Goal: Information Seeking & Learning: Understand process/instructions

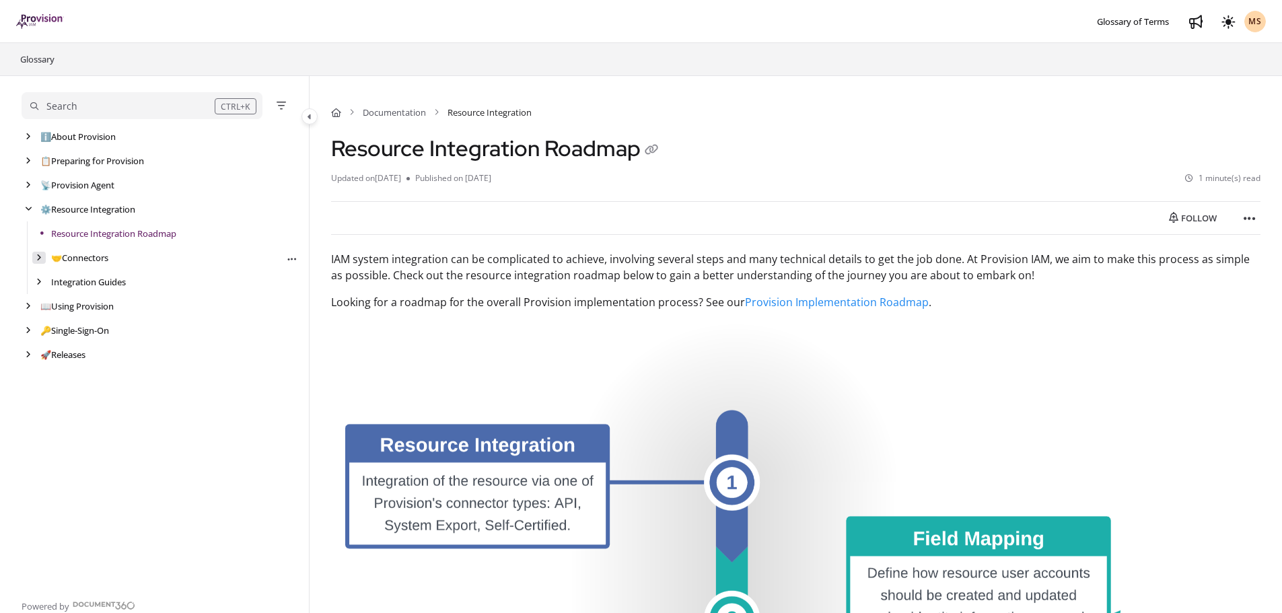
click at [32, 257] on div "arrow" at bounding box center [38, 258] width 13 height 13
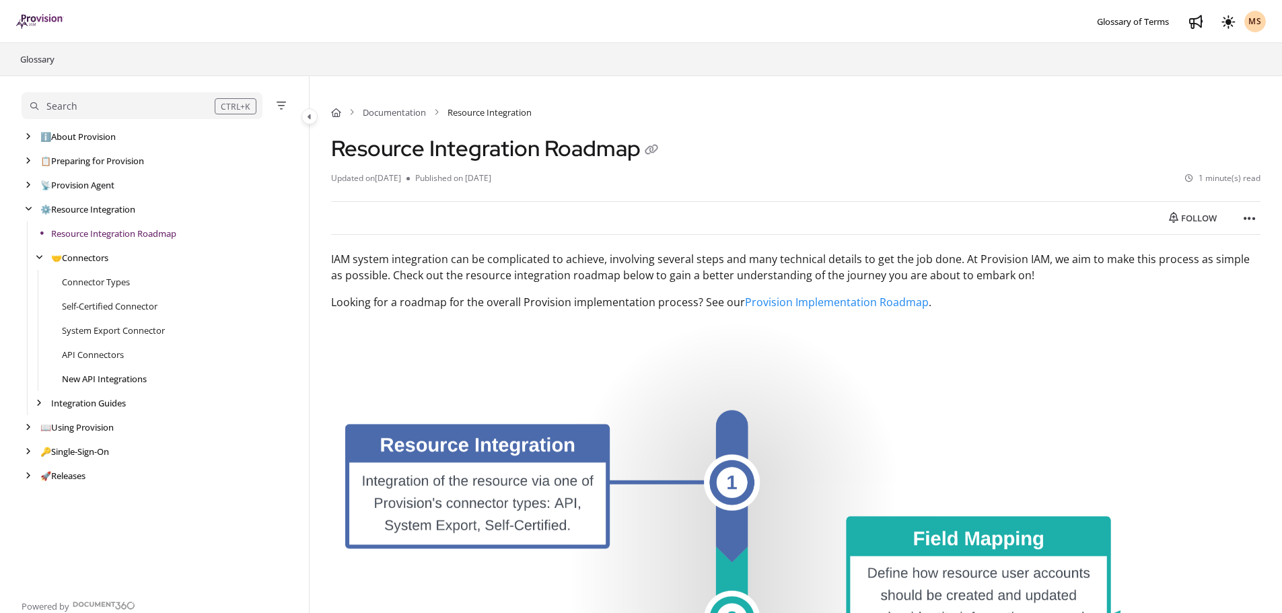
click at [107, 379] on link "New API Integrations" at bounding box center [104, 378] width 85 height 13
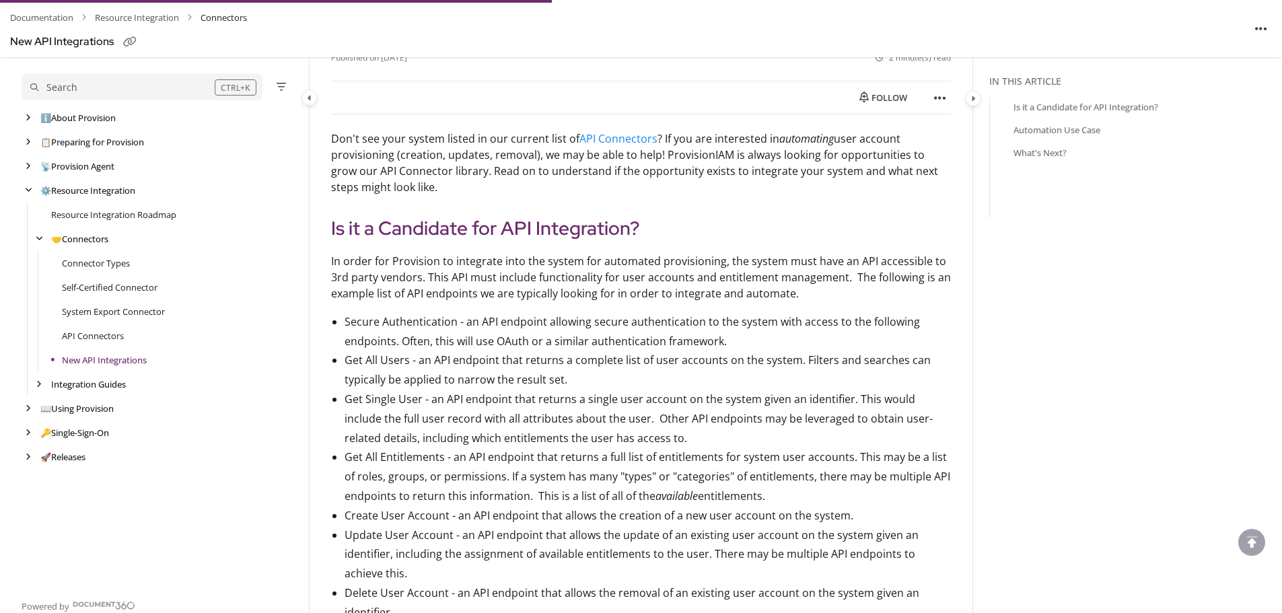
scroll to position [404, 0]
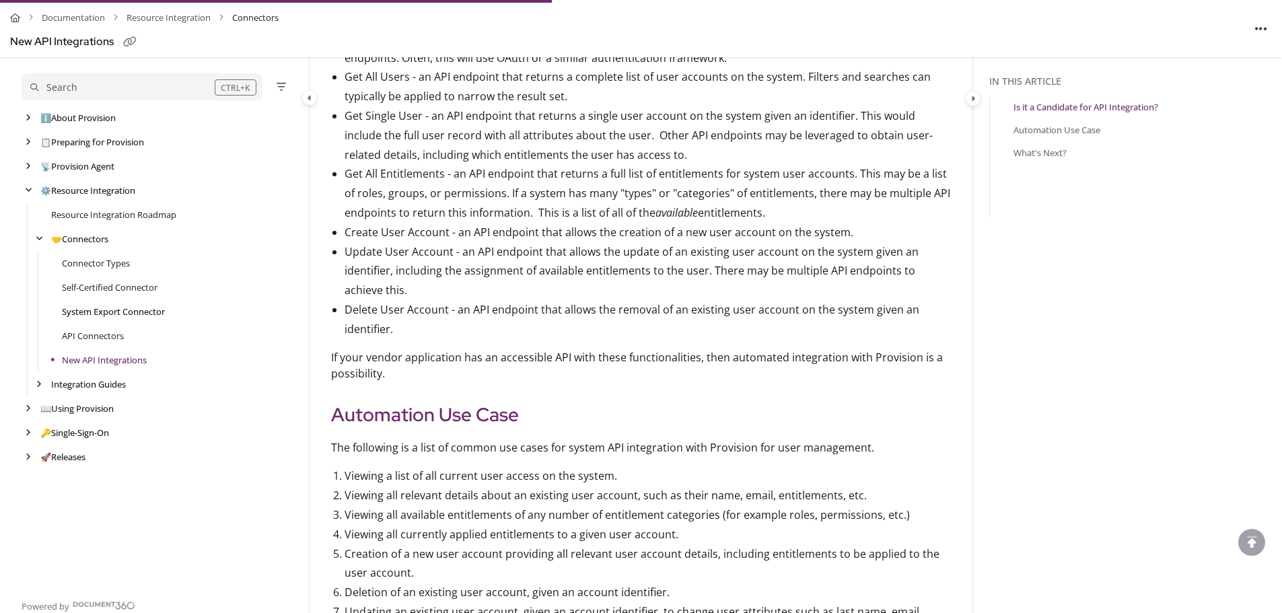
click at [116, 314] on link "System Export Connector" at bounding box center [113, 311] width 103 height 13
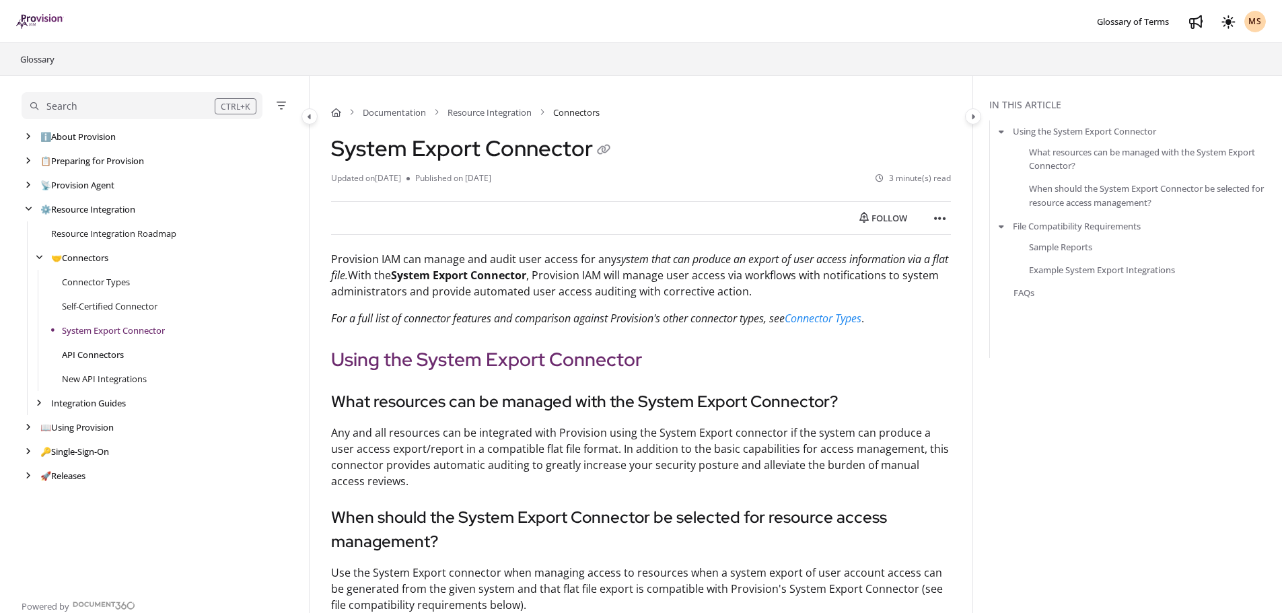
click at [97, 353] on link "API Connectors" at bounding box center [93, 354] width 62 height 13
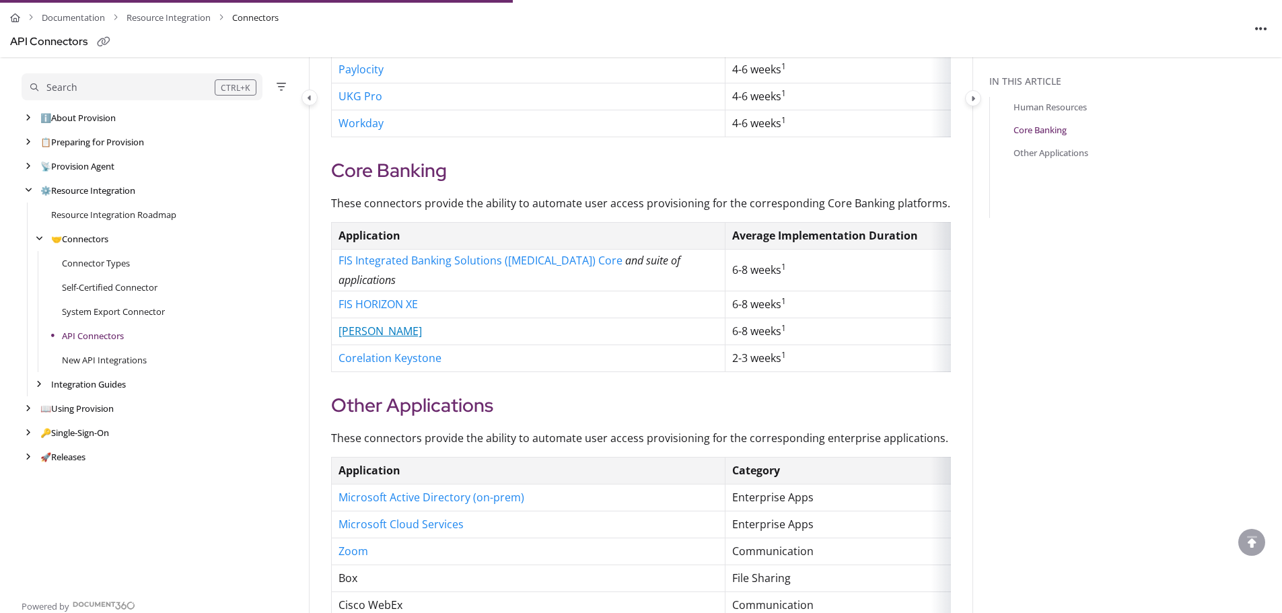
scroll to position [538, 0]
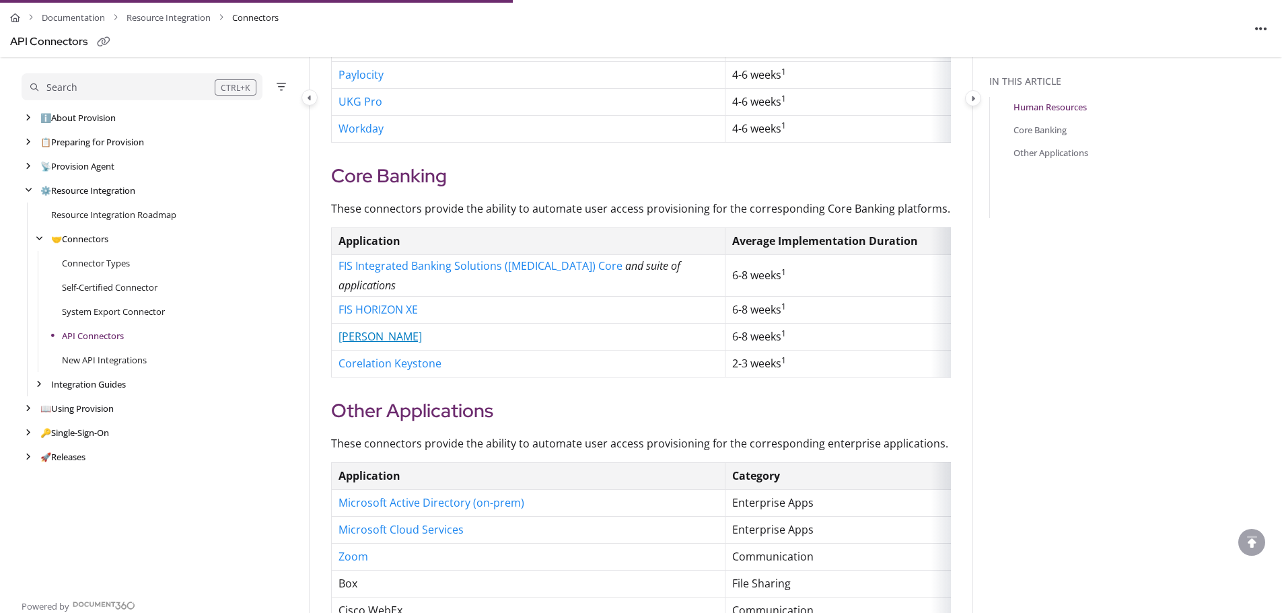
click at [384, 329] on link "[PERSON_NAME]" at bounding box center [379, 336] width 83 height 15
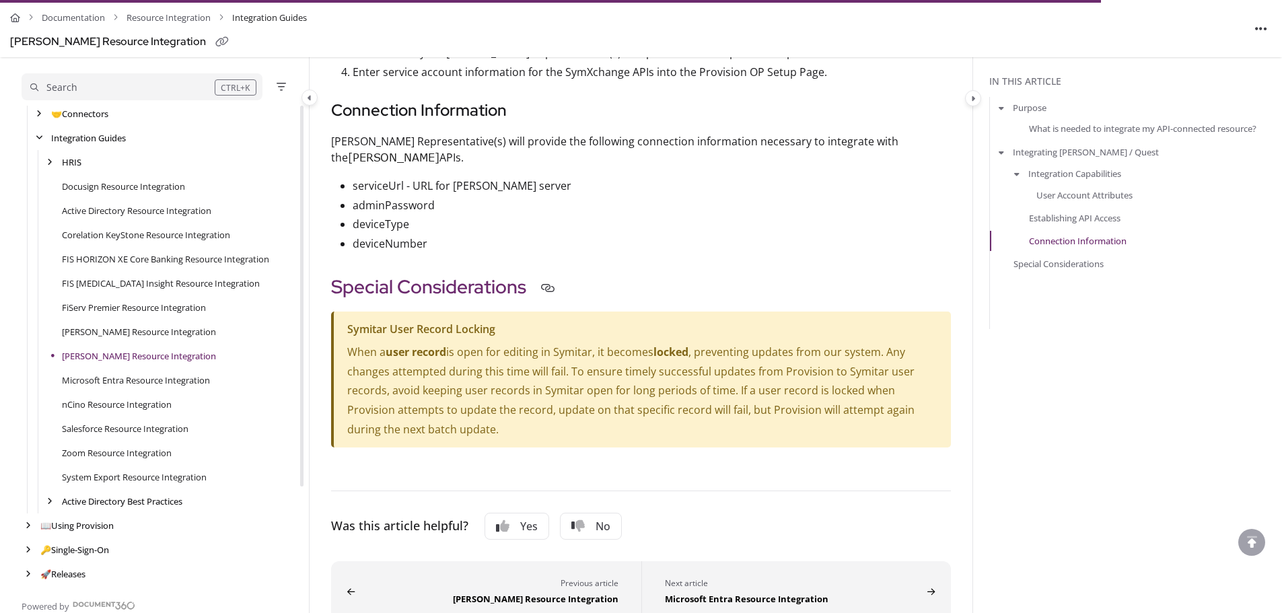
scroll to position [125, 0]
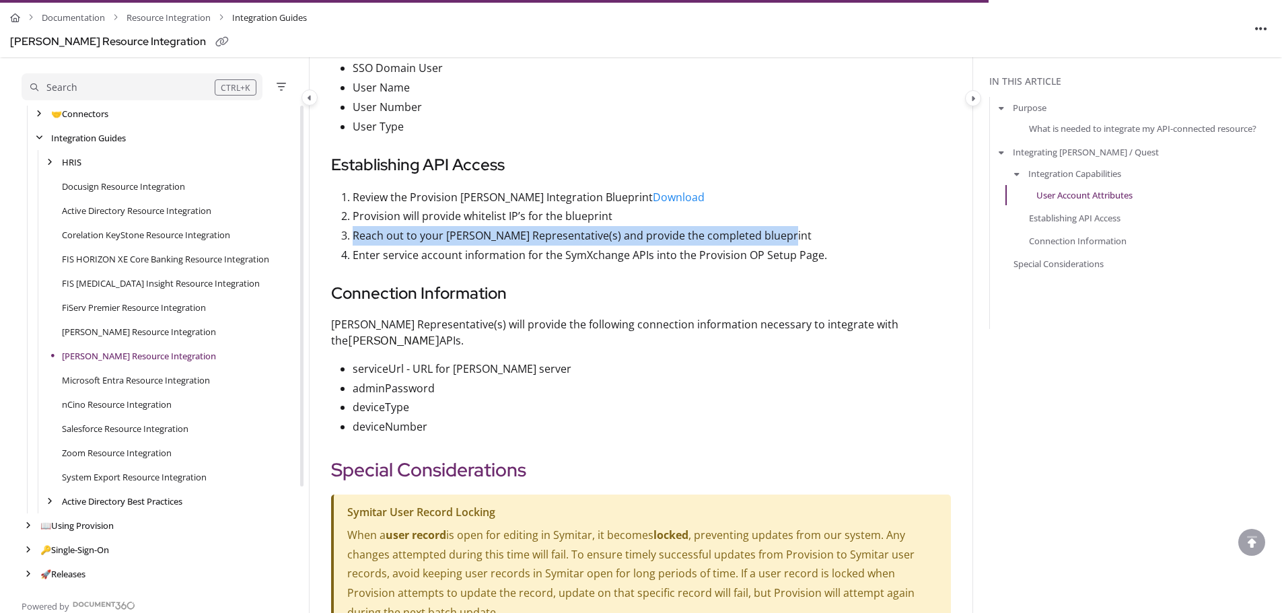
drag, startPoint x: 349, startPoint y: 233, endPoint x: 789, endPoint y: 236, distance: 440.0
click at [789, 236] on li "Reach out to your [PERSON_NAME] Representative(s) and provide the completed blu…" at bounding box center [652, 236] width 598 height 20
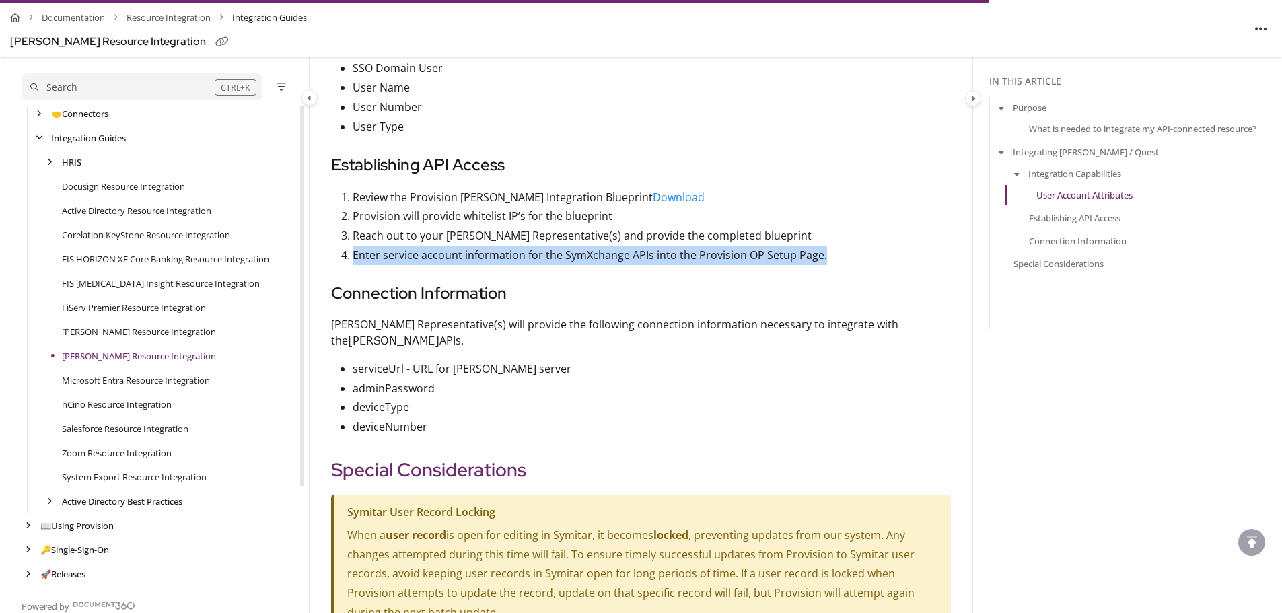
drag, startPoint x: 353, startPoint y: 252, endPoint x: 829, endPoint y: 256, distance: 475.7
click at [829, 256] on p "Enter service account information for the SymXchange APIs into the Provision OP…" at bounding box center [652, 256] width 598 height 20
drag, startPoint x: 681, startPoint y: 256, endPoint x: 643, endPoint y: 260, distance: 38.6
click at [680, 256] on p "Enter service account information for the SymXchange APIs into the Provision OP…" at bounding box center [652, 256] width 598 height 20
click at [584, 263] on p "Enter service account information for the SymXchange APIs into the Provision OP…" at bounding box center [652, 256] width 598 height 20
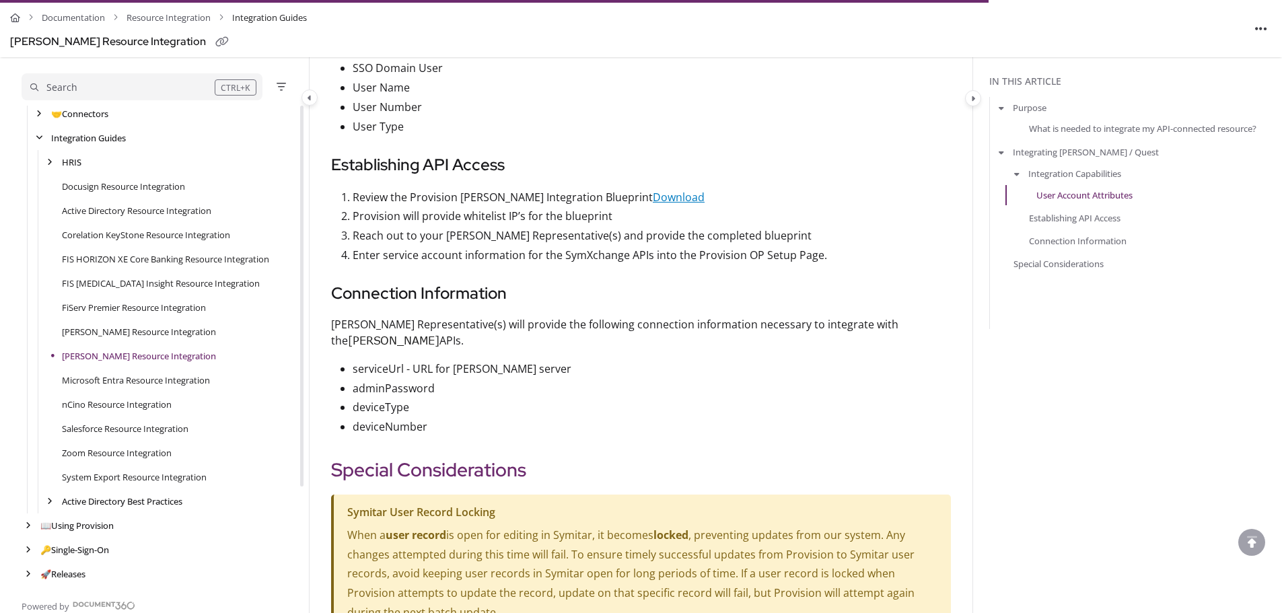
click at [682, 196] on link "Download" at bounding box center [679, 197] width 52 height 15
